Goal: Information Seeking & Learning: Learn about a topic

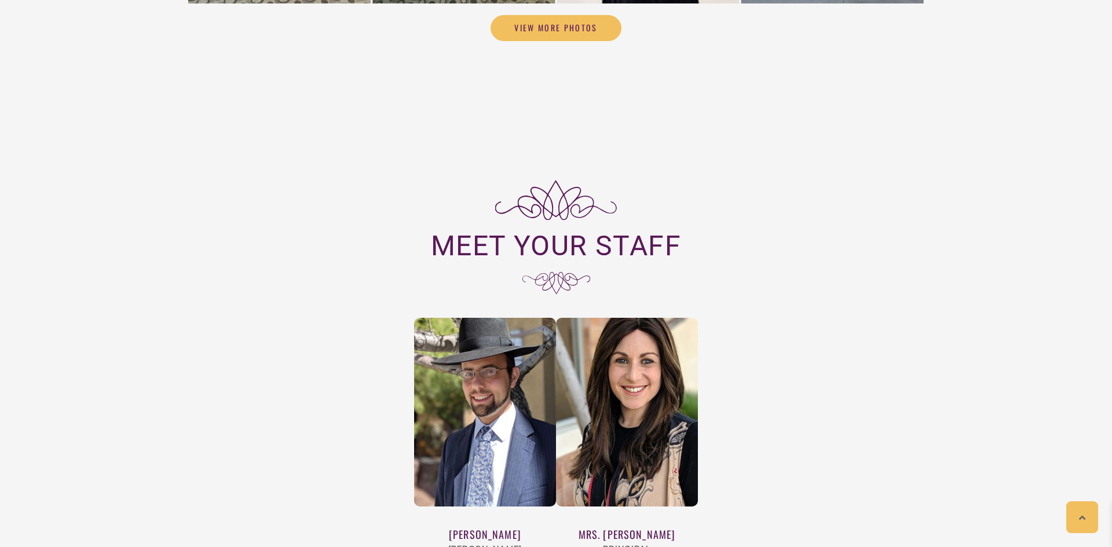
scroll to position [4131, 0]
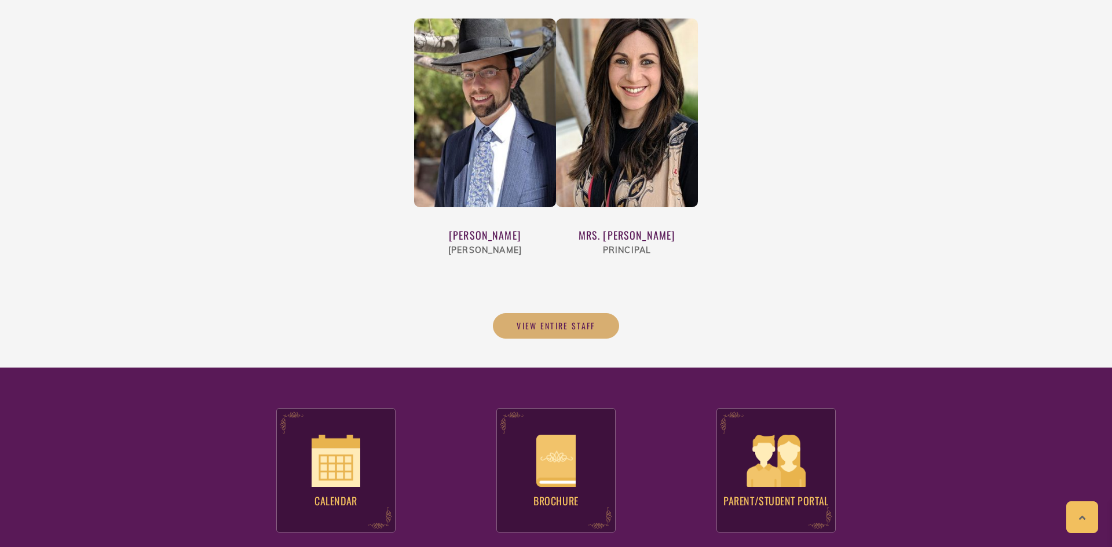
click at [587, 321] on span "View Entire Staff" at bounding box center [556, 326] width 79 height 10
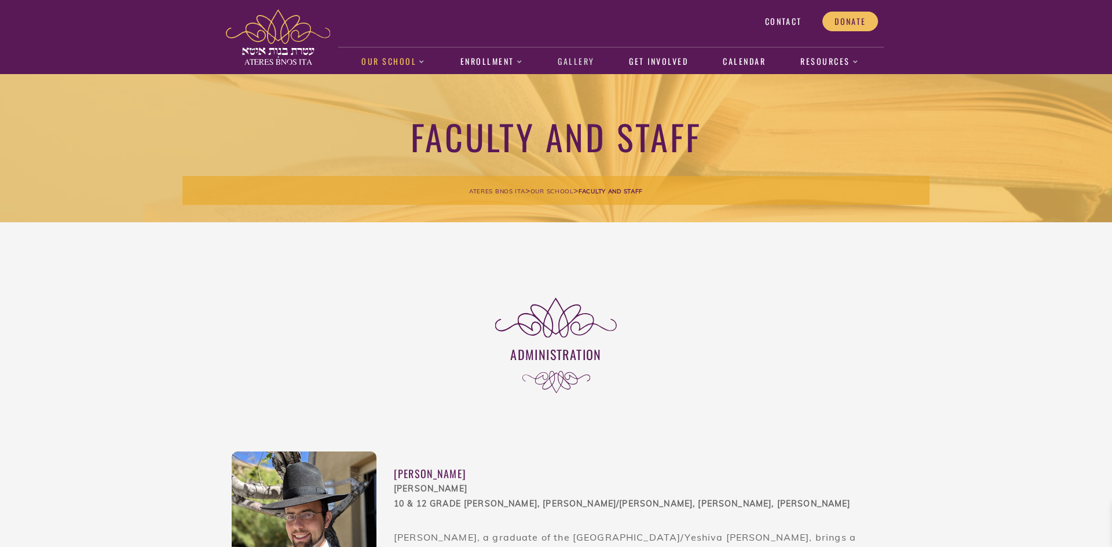
click at [579, 64] on link "Gallery" at bounding box center [576, 62] width 49 height 27
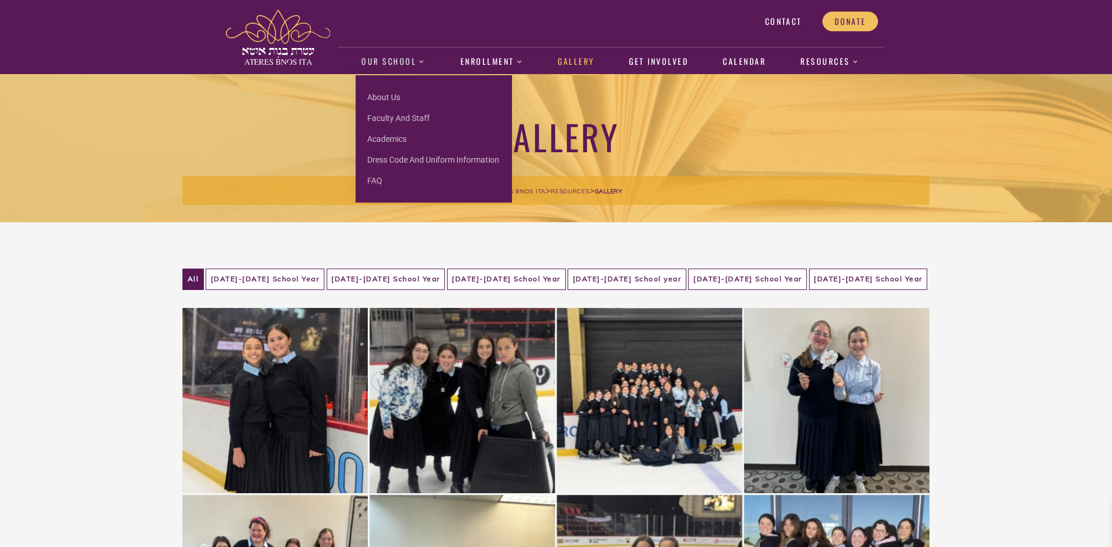
click at [310, 113] on div "Gallery Ateres Bnos Ita > Resources > Gallery" at bounding box center [555, 148] width 747 height 148
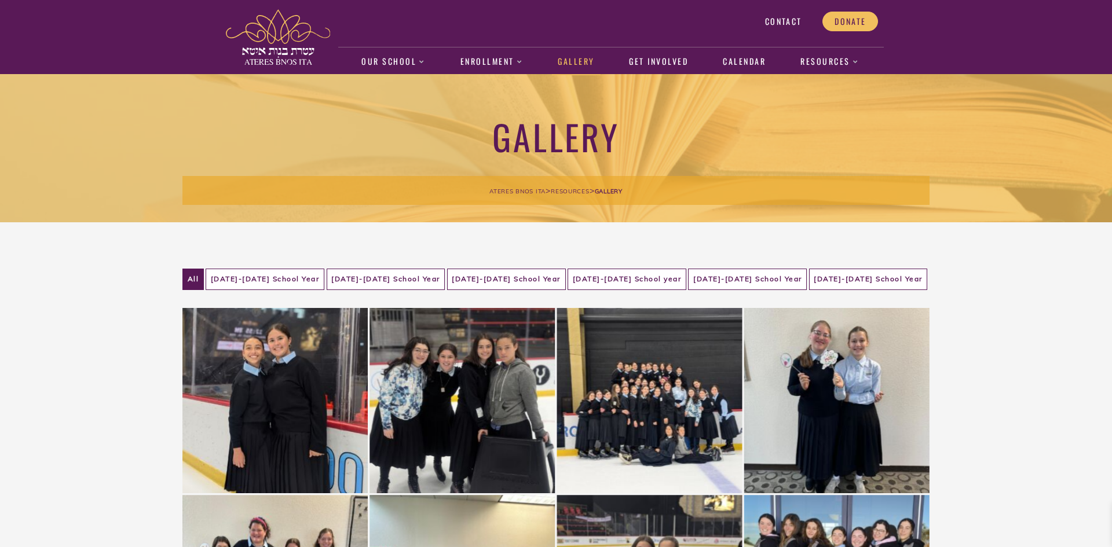
click at [265, 43] on img at bounding box center [278, 37] width 104 height 56
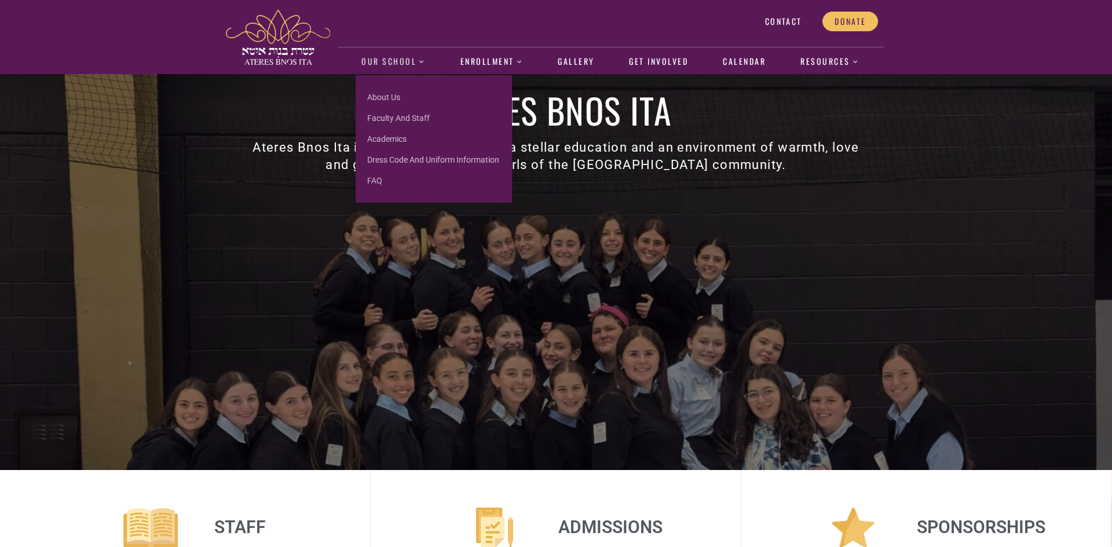
click at [288, 50] on img at bounding box center [278, 37] width 104 height 56
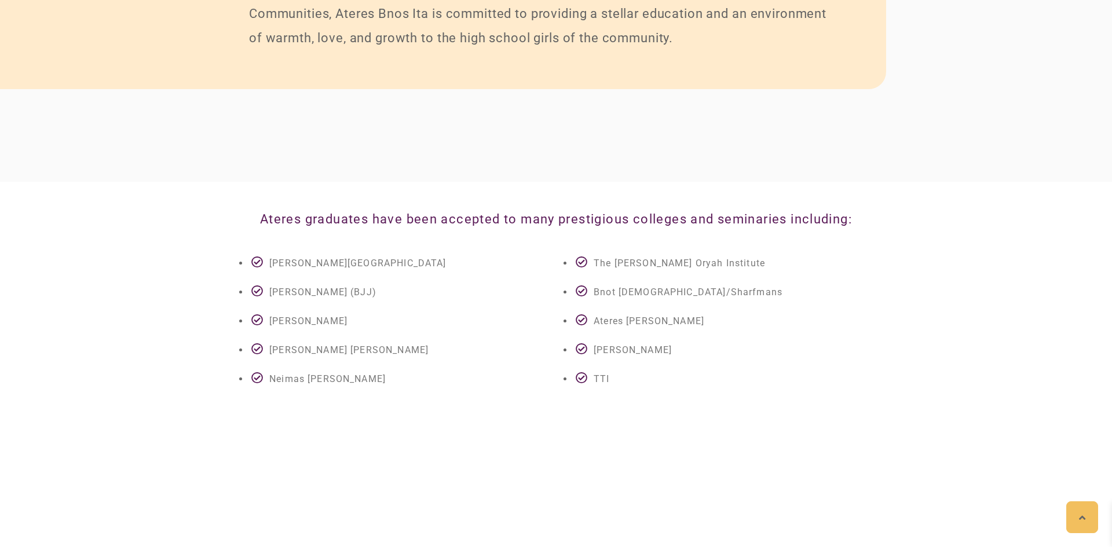
scroll to position [2521, 0]
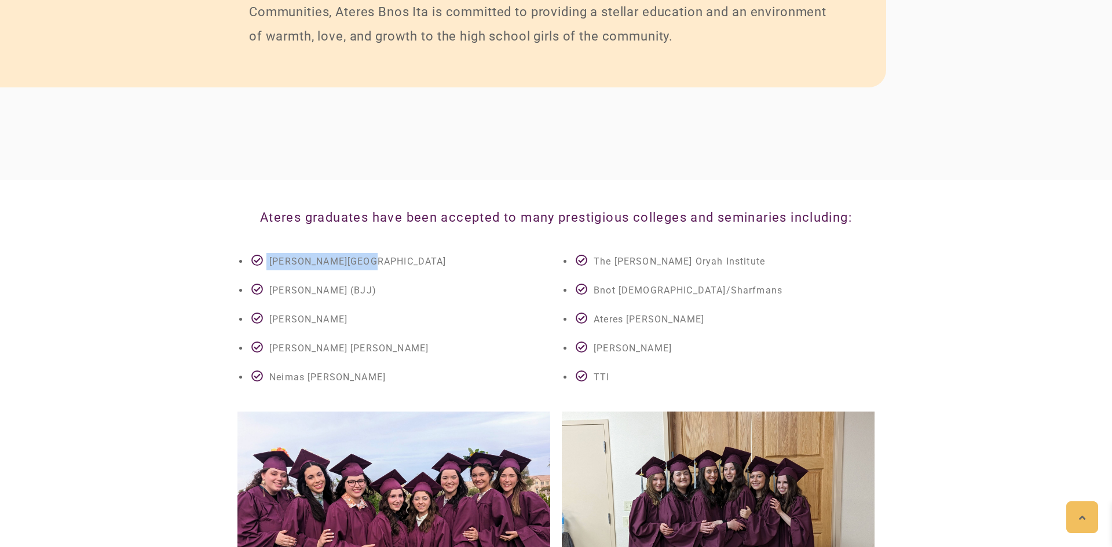
drag, startPoint x: 241, startPoint y: 217, endPoint x: 606, endPoint y: 219, distance: 365.0
click at [575, 247] on div "[PERSON_NAME] Seminary [PERSON_NAME] (BJJ) Bnos [PERSON_NAME] [PERSON_NAME] Nei…" at bounding box center [556, 326] width 649 height 159
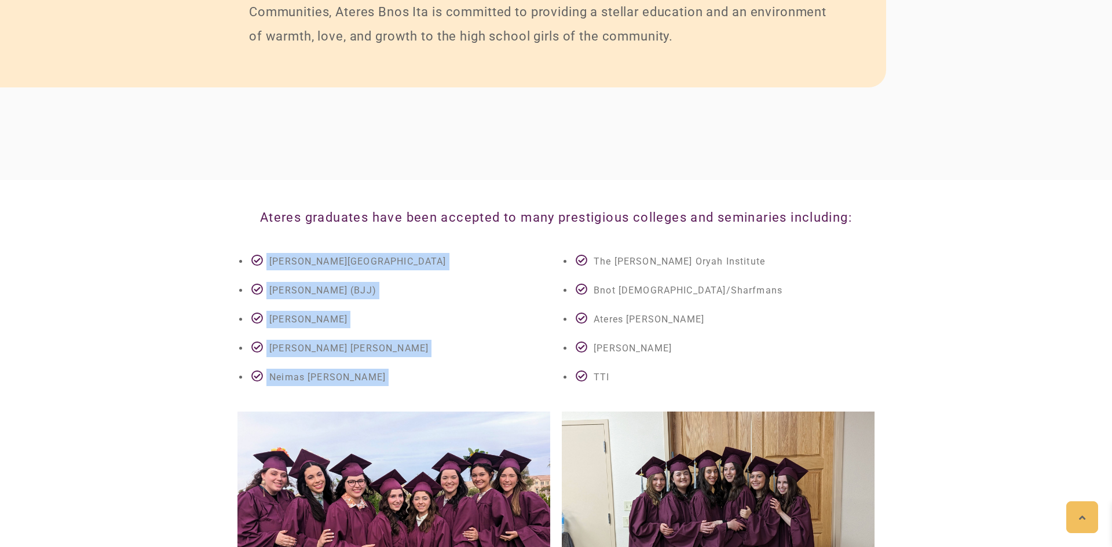
click at [577, 253] on li "The [PERSON_NAME] Oryah Institute" at bounding box center [724, 261] width 301 height 17
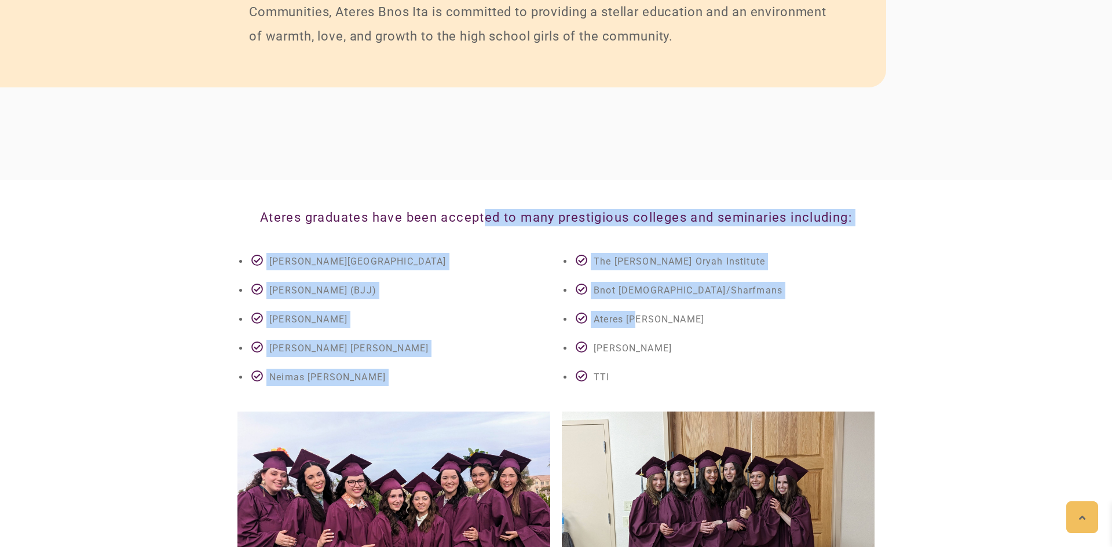
drag, startPoint x: 641, startPoint y: 258, endPoint x: 480, endPoint y: 189, distance: 175.0
click at [480, 203] on div "Ateres graduates have been accepted to many prestigious colleges and seminaries…" at bounding box center [556, 447] width 660 height 488
click at [480, 209] on div "Ateres graduates have been accepted to many prestigious colleges and seminaries…" at bounding box center [556, 222] width 649 height 27
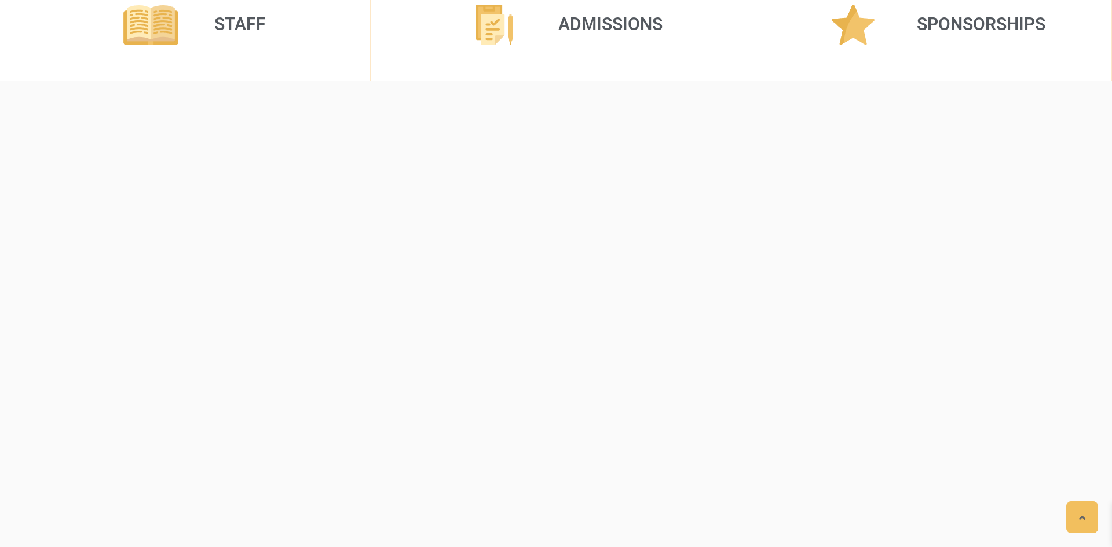
scroll to position [0, 0]
